Goal: Task Accomplishment & Management: Manage account settings

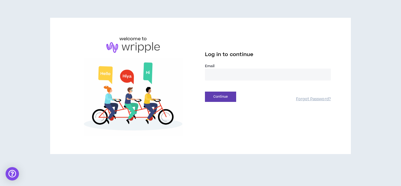
click at [254, 67] on label "Email *" at bounding box center [268, 66] width 126 height 5
click at [251, 73] on input "email" at bounding box center [268, 75] width 126 height 12
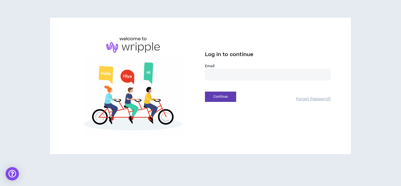
type input "**********"
click at [219, 100] on button "Continue" at bounding box center [220, 97] width 31 height 10
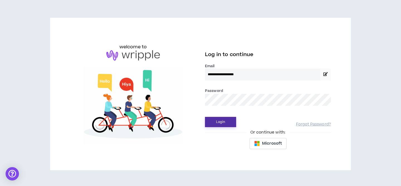
click at [218, 119] on button "Login" at bounding box center [220, 122] width 31 height 10
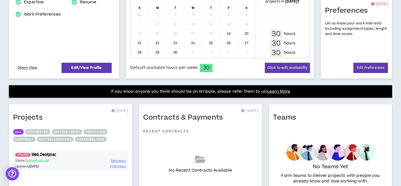
scroll to position [137, 0]
